Goal: Navigation & Orientation: Find specific page/section

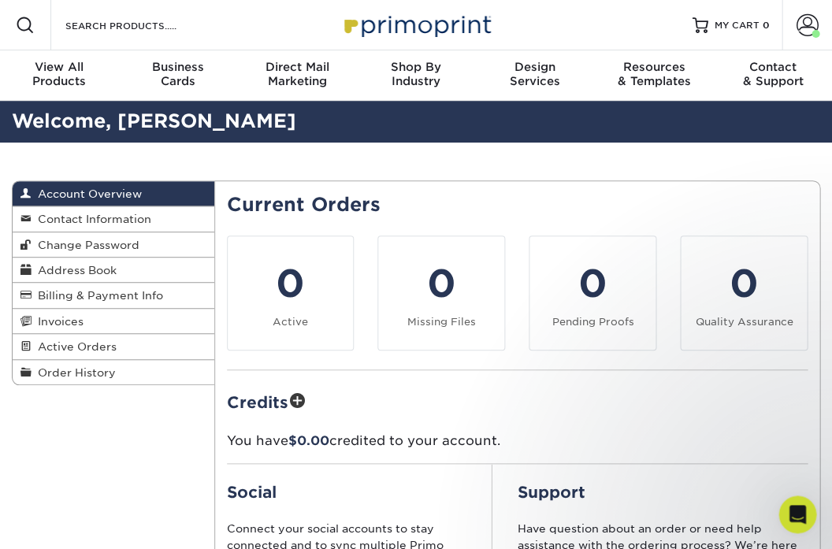
click at [97, 197] on span "Account Overview" at bounding box center [87, 194] width 110 height 13
click at [99, 296] on span "Billing & Payment Info" at bounding box center [98, 295] width 132 height 13
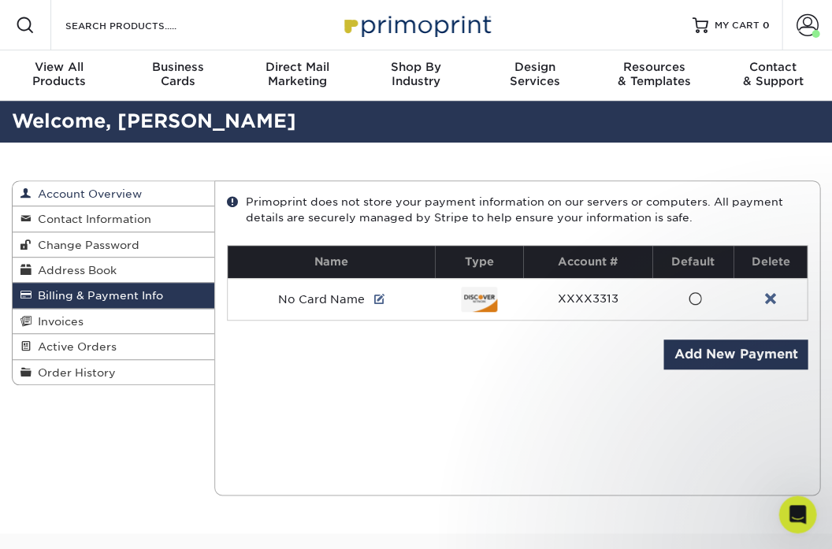
click at [90, 194] on span "Account Overview" at bounding box center [87, 194] width 110 height 13
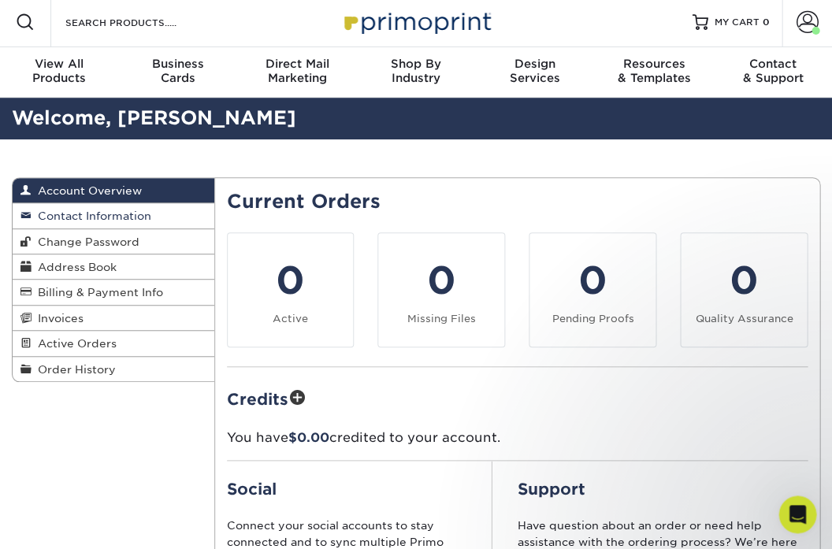
click at [101, 216] on span "Contact Information" at bounding box center [92, 216] width 120 height 13
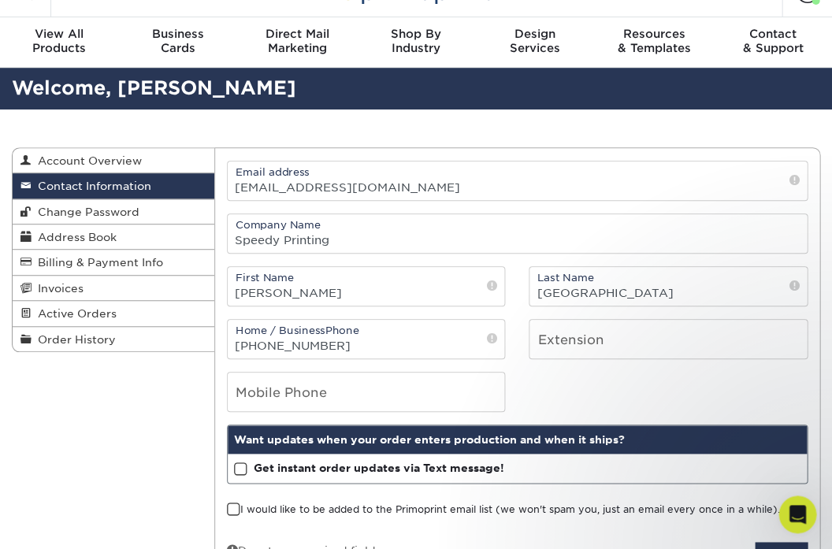
scroll to position [46, 0]
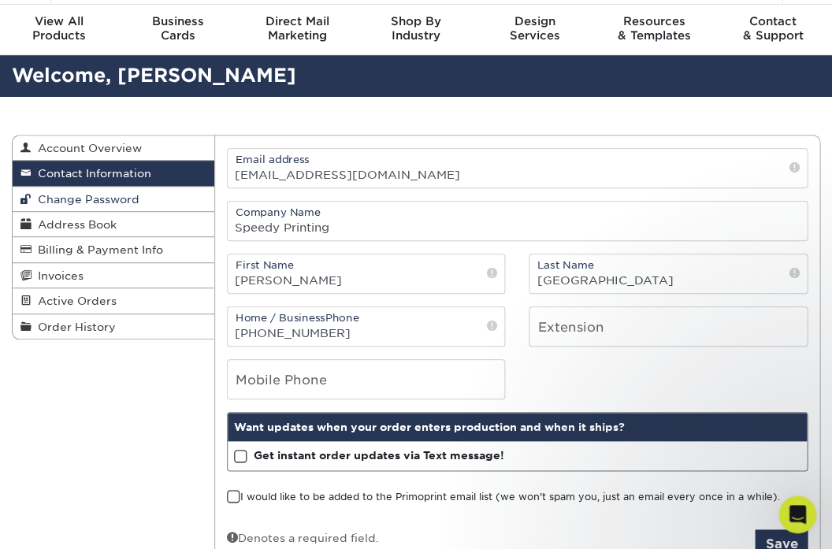
click at [102, 207] on link "Change Password" at bounding box center [114, 199] width 202 height 25
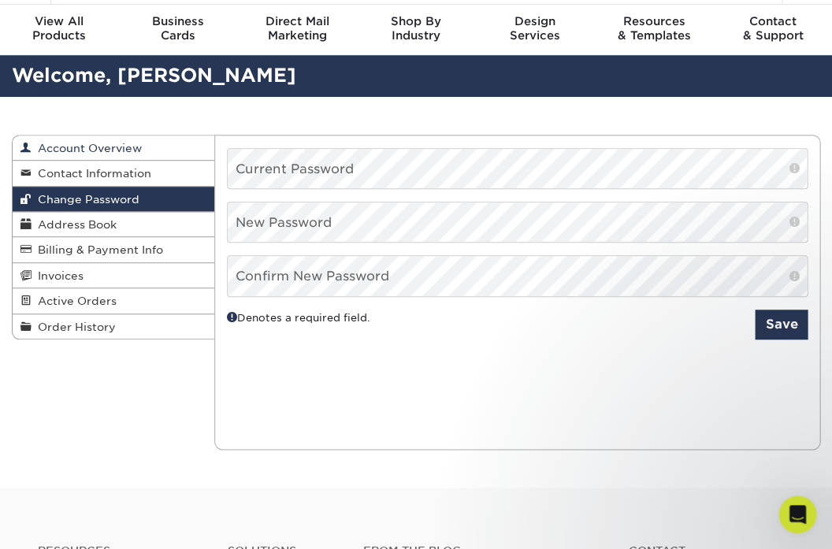
click at [96, 143] on span "Account Overview" at bounding box center [87, 148] width 110 height 13
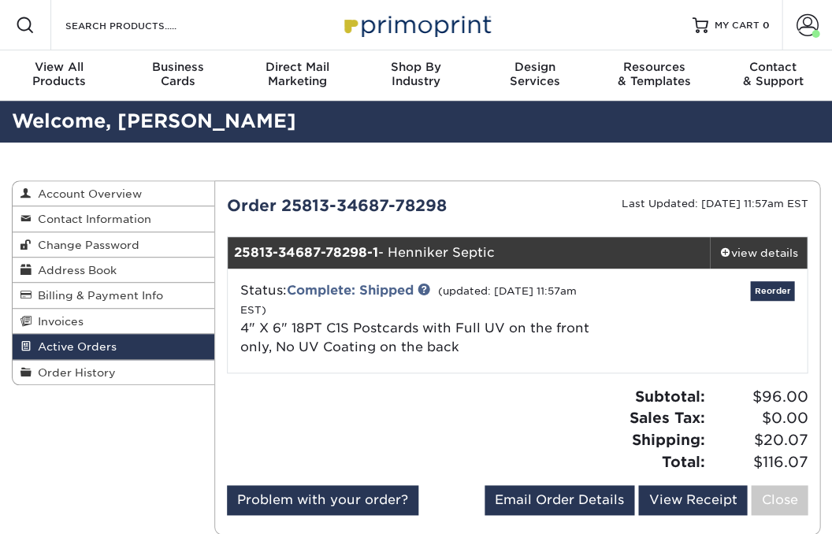
click at [592, 356] on div "Status: Complete: Shipped (updated: 08/16/2025 11:57am EST) 4" X 6" 18PT C1S Po…" at bounding box center [517, 321] width 603 height 104
